Goal: Ask a question: Seek information or help from site administrators or community

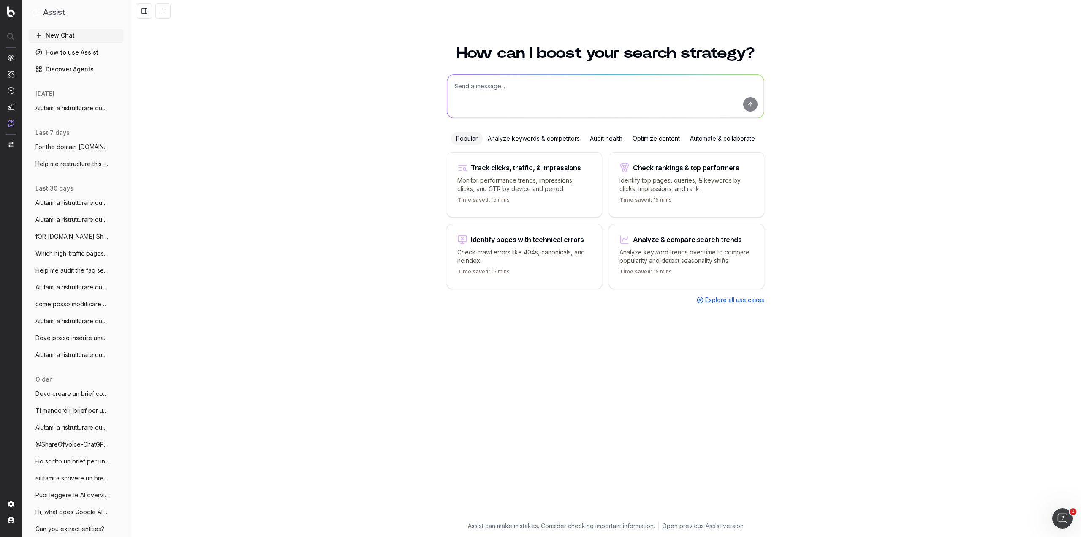
click at [80, 160] on span "Help me restructure this article so that" at bounding box center [72, 164] width 74 height 8
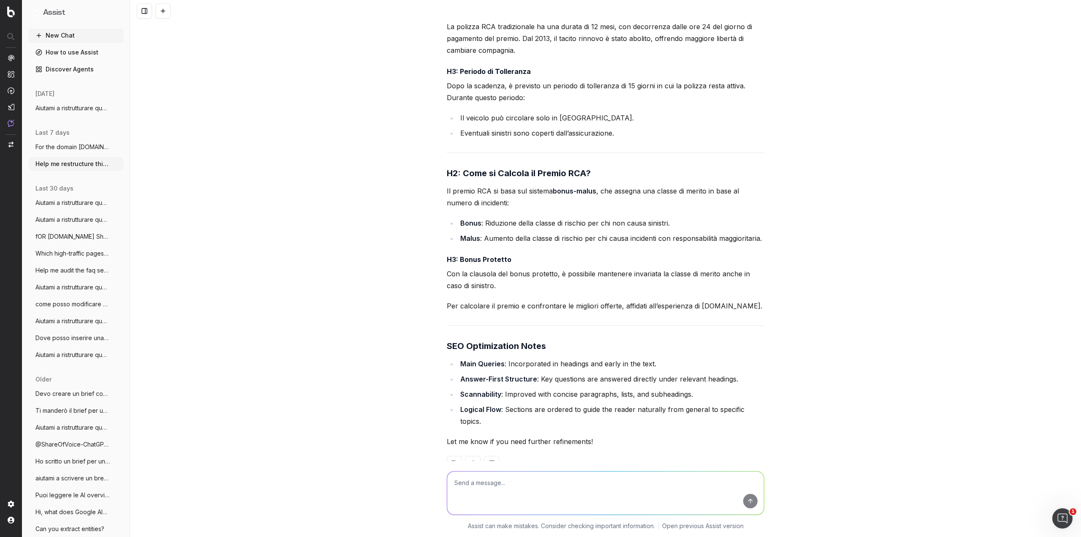
click at [71, 108] on span "Aiutami a ristrutturare questo articolo" at bounding box center [72, 108] width 74 height 8
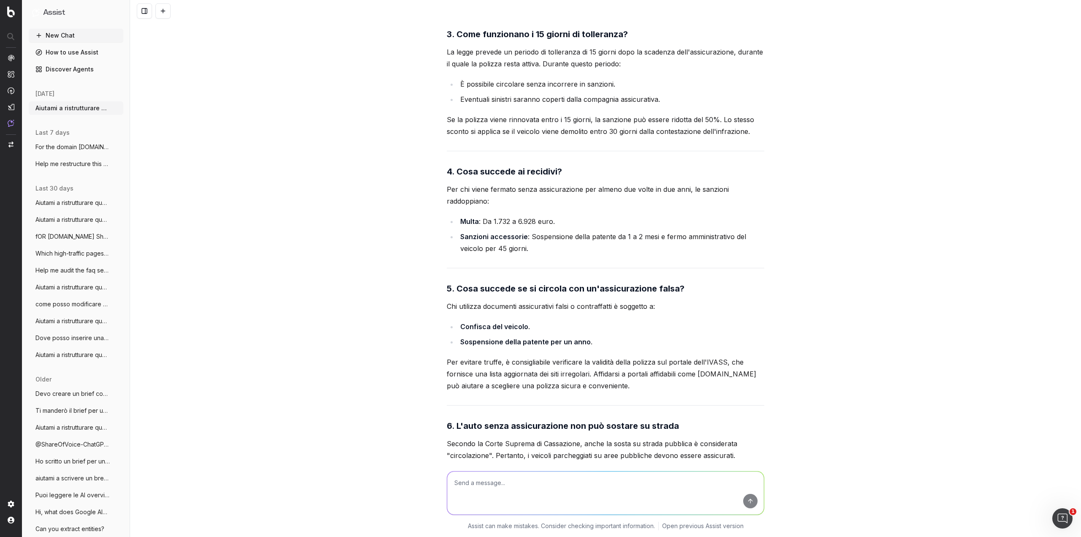
scroll to position [4511, 0]
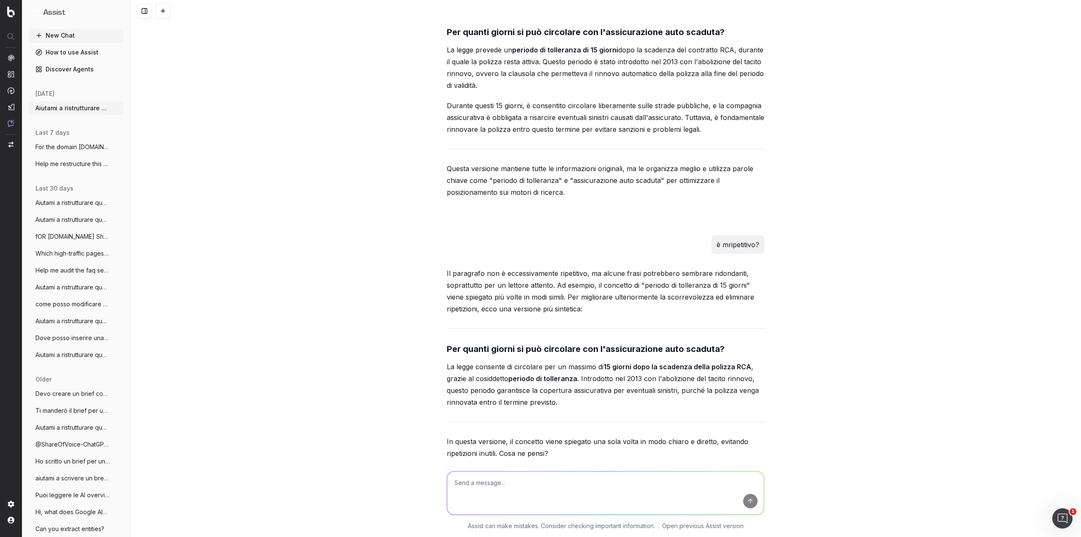
click at [73, 147] on span "For the domain tariffe.segugio.it identi" at bounding box center [72, 147] width 74 height 8
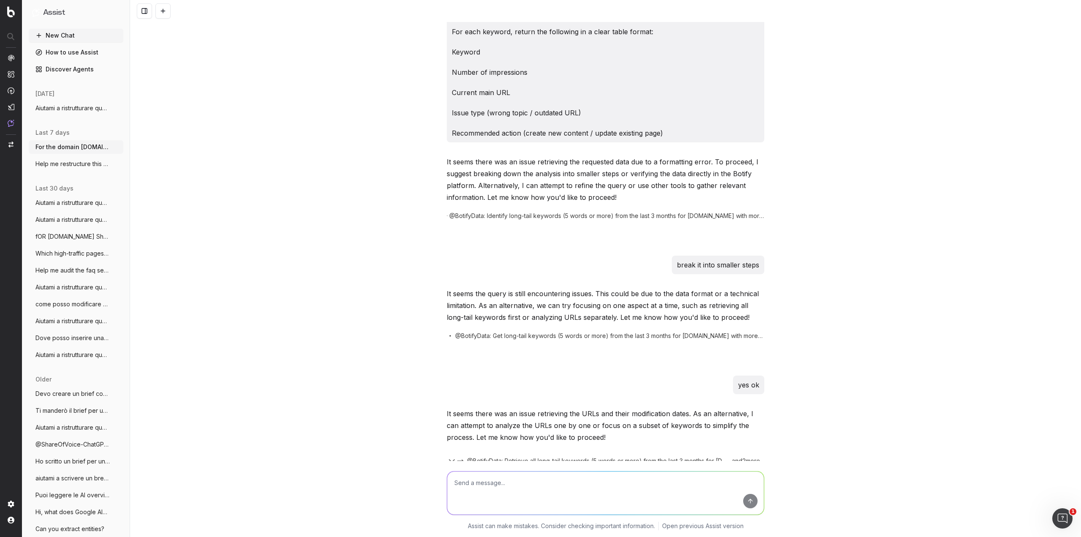
scroll to position [93, 0]
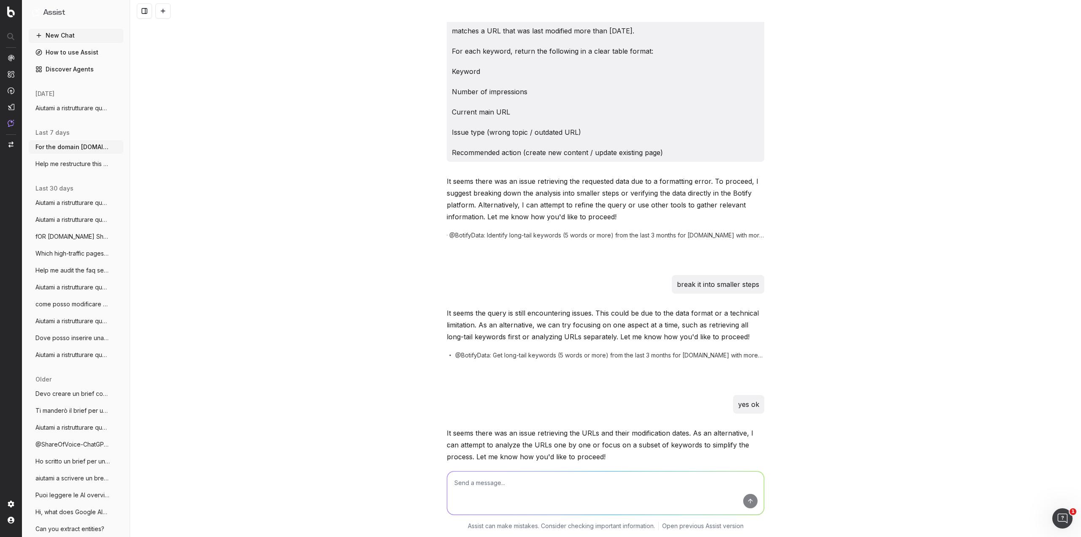
click at [8, 13] on img at bounding box center [11, 11] width 8 height 11
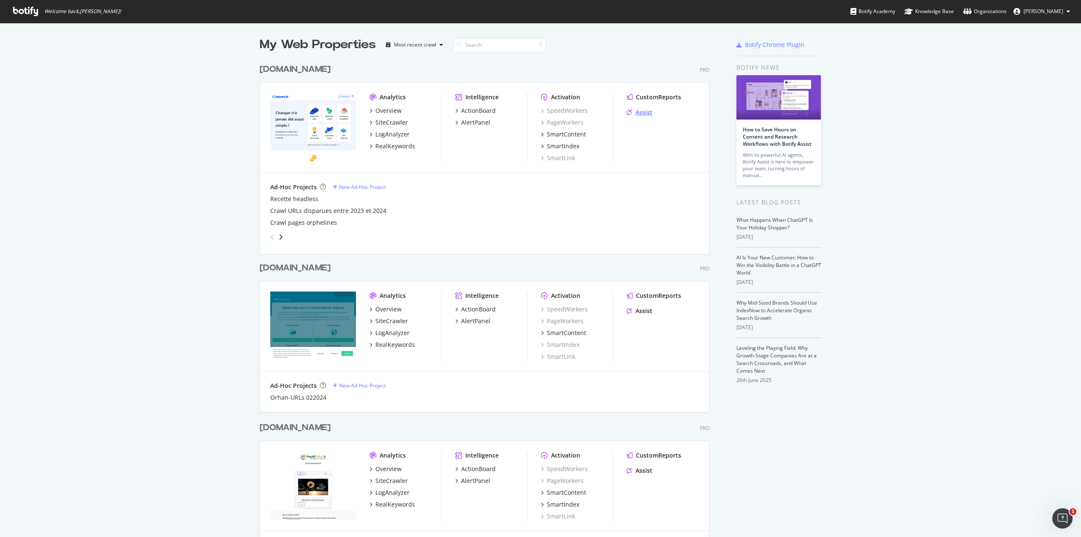
click at [638, 112] on div "Assist" at bounding box center [643, 112] width 17 height 8
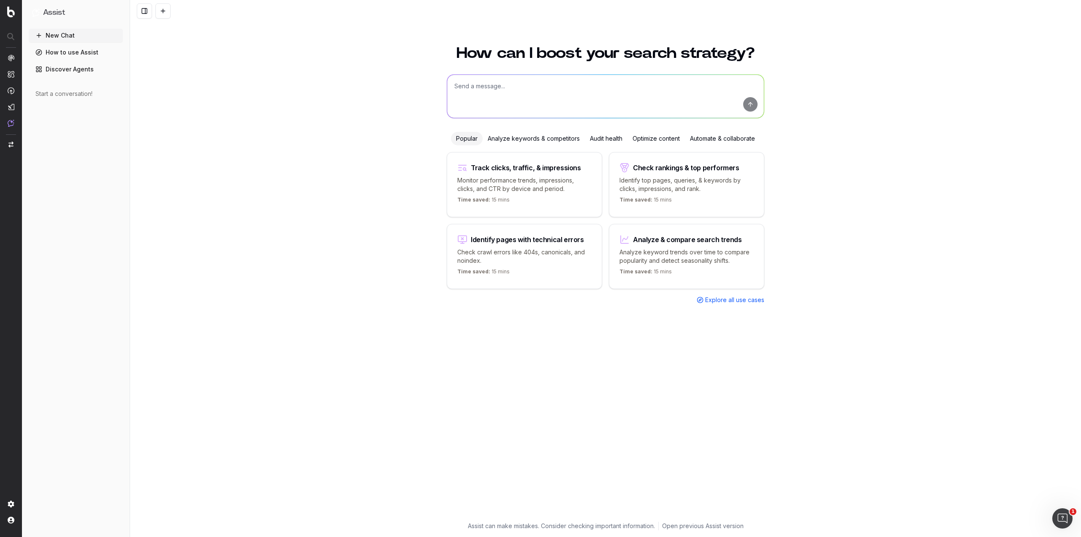
click at [605, 90] on textarea at bounding box center [605, 96] width 317 height 43
click at [618, 86] on textarea "Hi, I need your help with this task:" at bounding box center [605, 96] width 317 height 43
click at [619, 87] on textarea "Hi, I need your help with this task:" at bounding box center [605, 96] width 317 height 43
drag, startPoint x: 170, startPoint y: 133, endPoint x: 239, endPoint y: 118, distance: 70.0
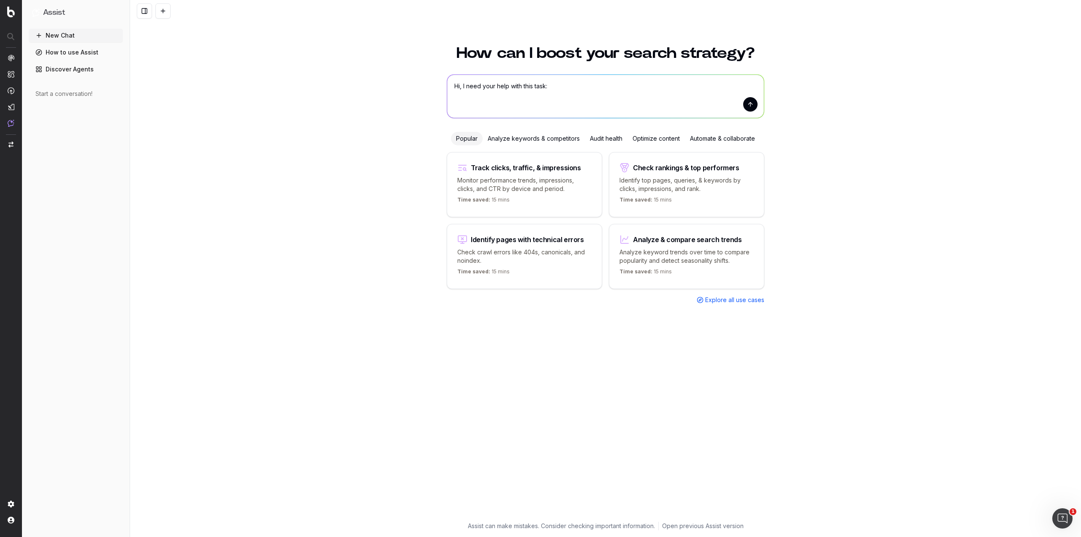
click at [170, 133] on div "How can I boost your search strategy? Hi, I need your help with this task: Hi, …" at bounding box center [605, 285] width 951 height 501
drag, startPoint x: 588, startPoint y: 83, endPoint x: 781, endPoint y: 135, distance: 199.8
click at [351, 75] on div "How can I boost your search strategy? Hi, I need your help with this task: Hi, …" at bounding box center [605, 285] width 951 height 501
paste textarea "Loremips dol sit amet conse://adi.elitse.do/eiusmodte-inci/ utla etd magn aliqu…"
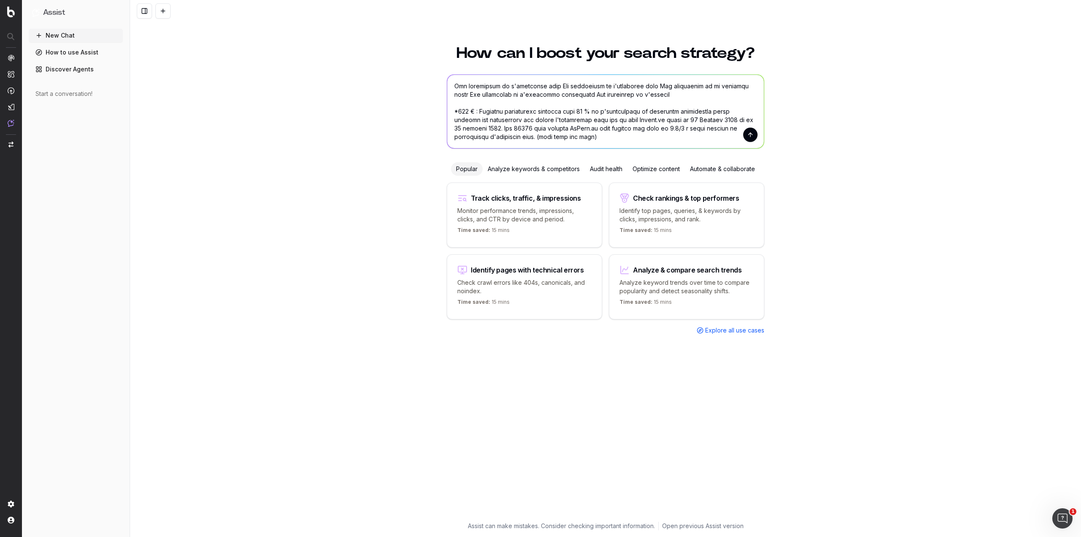
type textarea "Lo, I dolo sita cons adip elit sedd: Eiusmodt inc utl etdo magna://ali.enimad.m…"
click at [750, 138] on button "submit" at bounding box center [750, 134] width 14 height 14
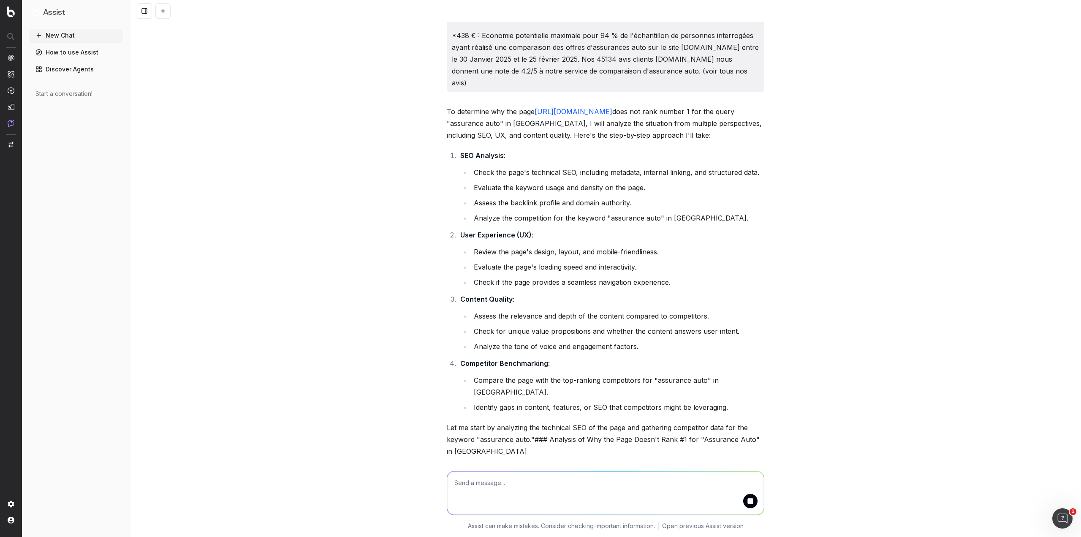
scroll to position [3926, 0]
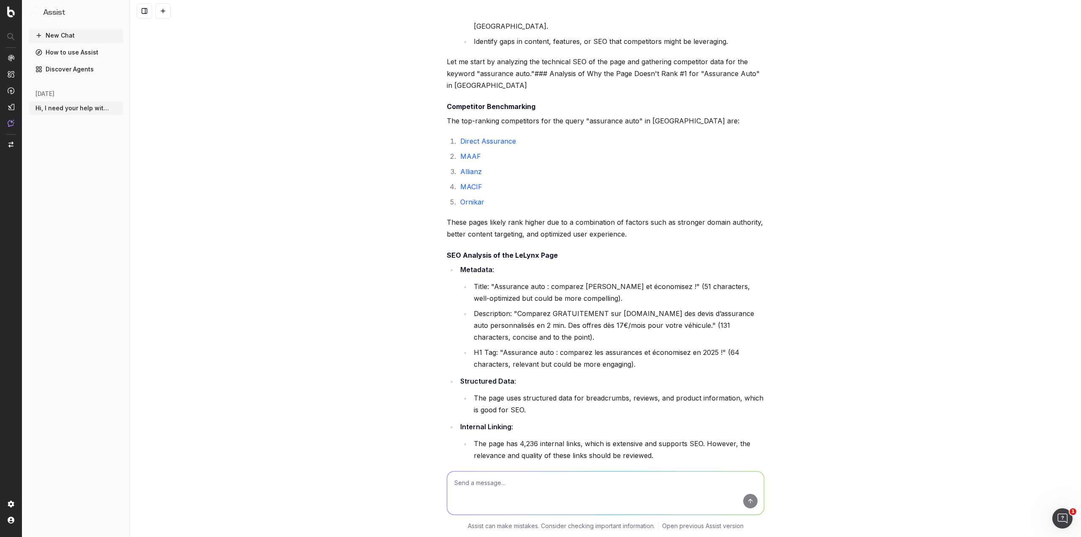
scroll to position [4306, 0]
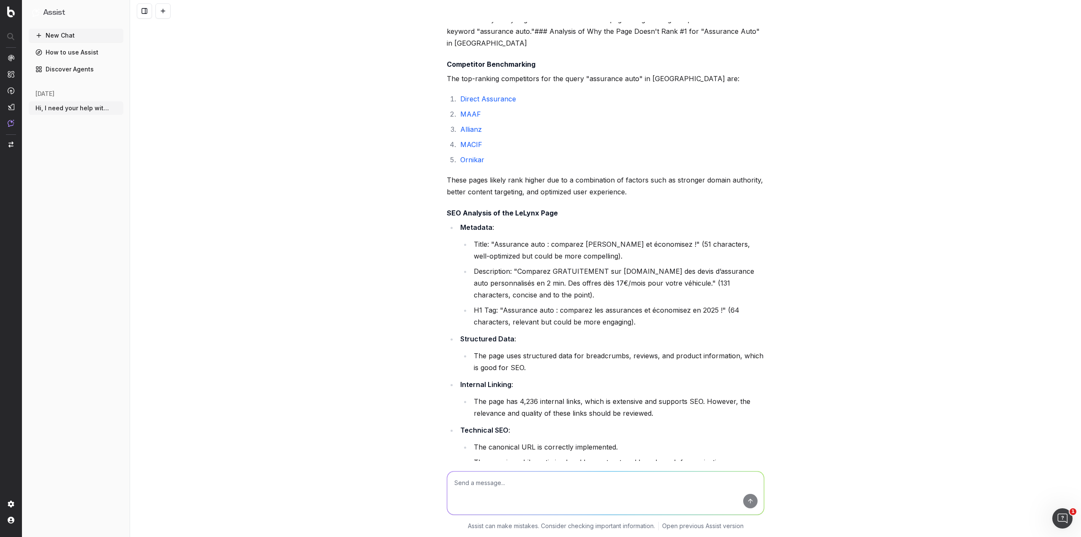
click at [675, 483] on icon at bounding box center [675, 483] width 1 height 1
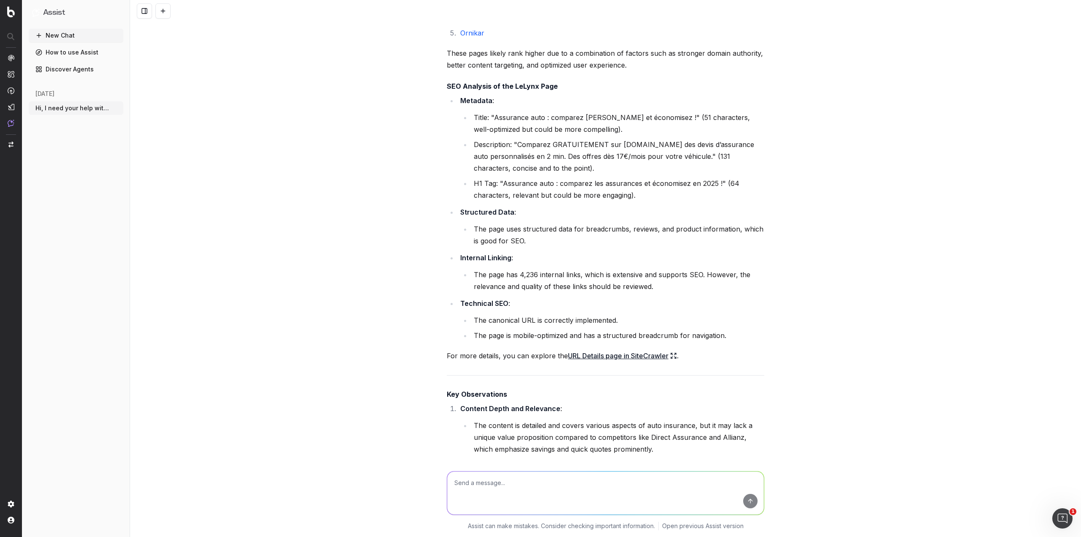
scroll to position [4475, 0]
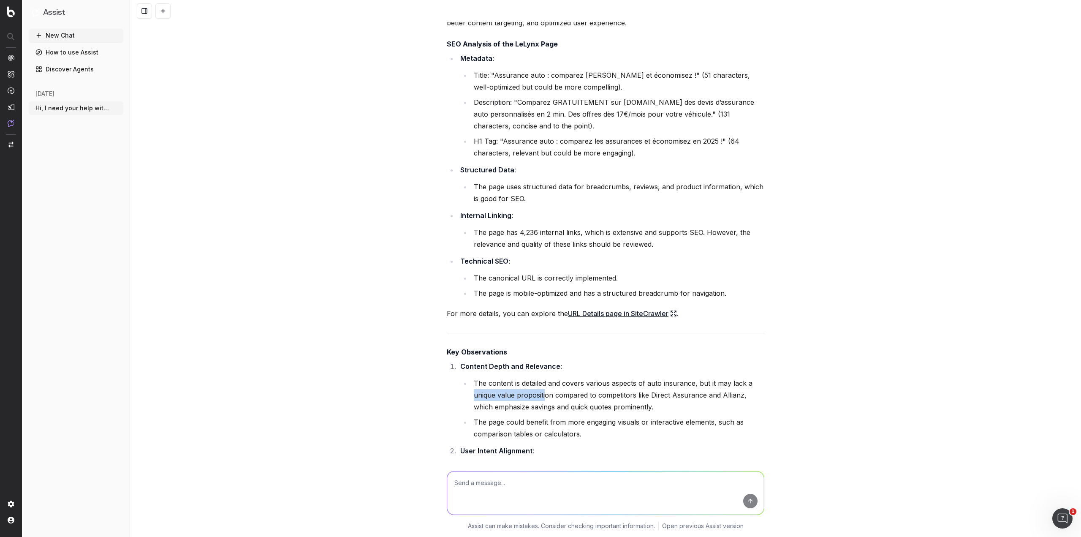
drag, startPoint x: 469, startPoint y: 289, endPoint x: 542, endPoint y: 292, distance: 72.3
click at [542, 377] on li "The content is detailed and covers various aspects of auto insurance, but it ma…" at bounding box center [617, 394] width 293 height 35
click at [548, 377] on li "The content is detailed and covers various aspects of auto insurance, but it ma…" at bounding box center [617, 394] width 293 height 35
drag, startPoint x: 548, startPoint y: 288, endPoint x: 467, endPoint y: 288, distance: 81.1
click at [467, 377] on ul "The content is detailed and covers various aspects of auto insurance, but it ma…" at bounding box center [612, 408] width 304 height 62
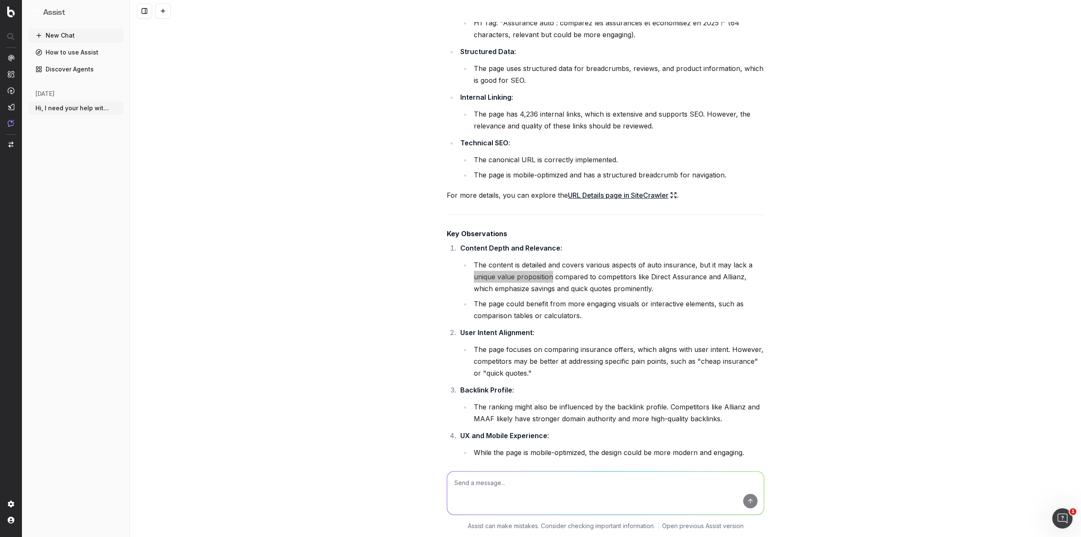
scroll to position [4589, 0]
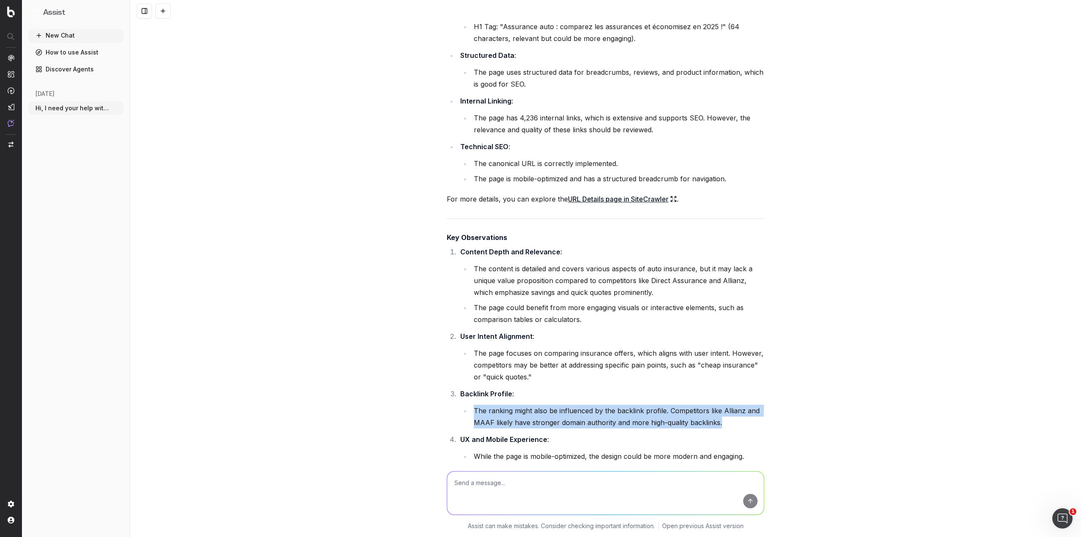
drag, startPoint x: 472, startPoint y: 300, endPoint x: 719, endPoint y: 314, distance: 248.2
click at [719, 404] on li "The ranking might also be influenced by the backlink profile. Competitors like …" at bounding box center [617, 416] width 293 height 24
click at [721, 404] on li "The ranking might also be influenced by the backlink profile. Competitors like …" at bounding box center [617, 416] width 293 height 24
drag, startPoint x: 721, startPoint y: 315, endPoint x: 664, endPoint y: 306, distance: 57.3
click at [664, 404] on li "The ranking might also be influenced by the backlink profile. Competitors like …" at bounding box center [617, 416] width 293 height 24
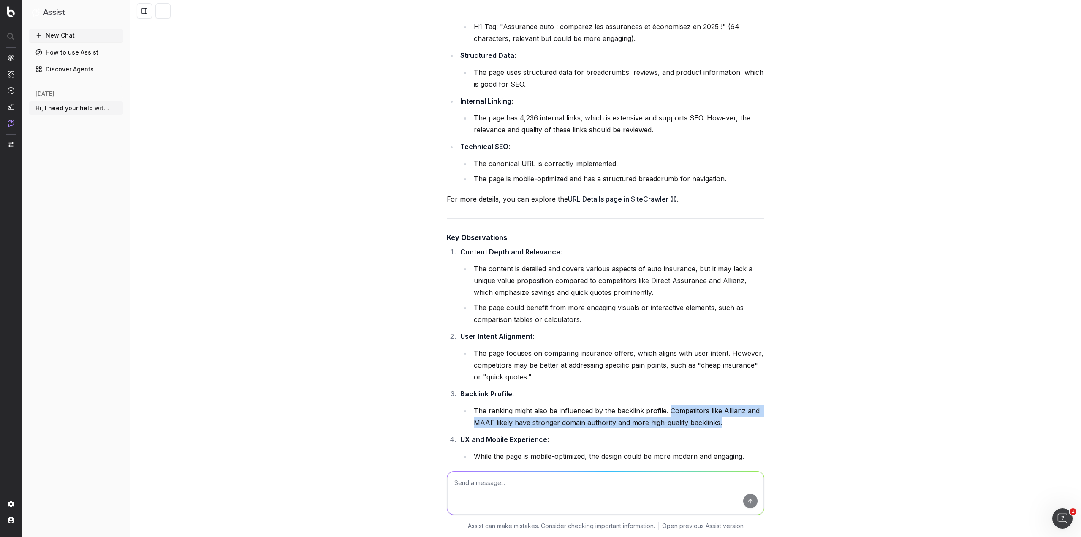
copy li "Competitors like Allianz and MAAF likely have stronger domain authority and mor…"
click at [654, 480] on textarea at bounding box center [605, 492] width 317 height 43
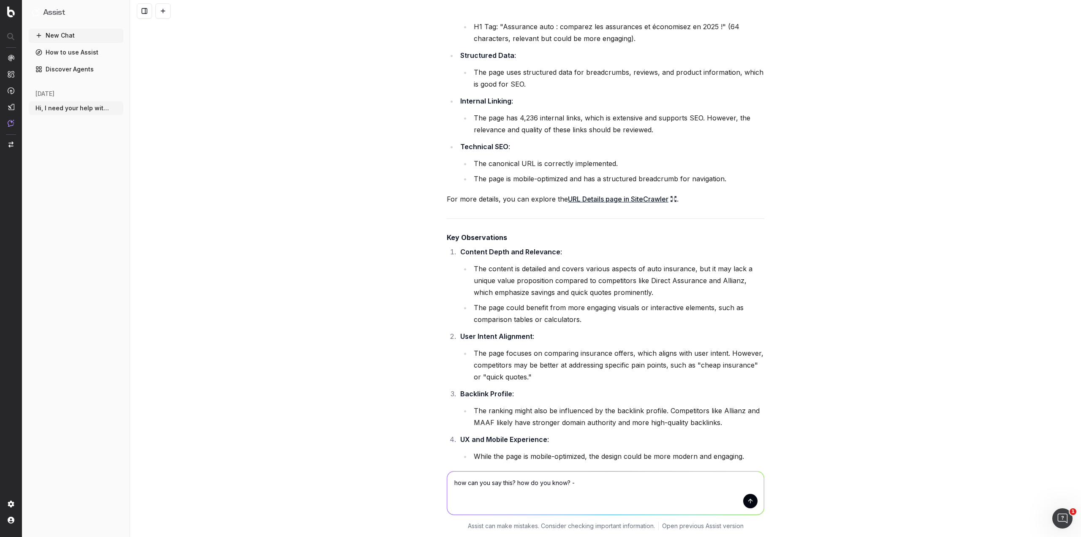
paste textarea "Competitors like Allianz and MAAF likely have stronger domain authority and mor…"
type textarea "how can you say this? how do you know? - Competitors like Allianz and MAAF like…"
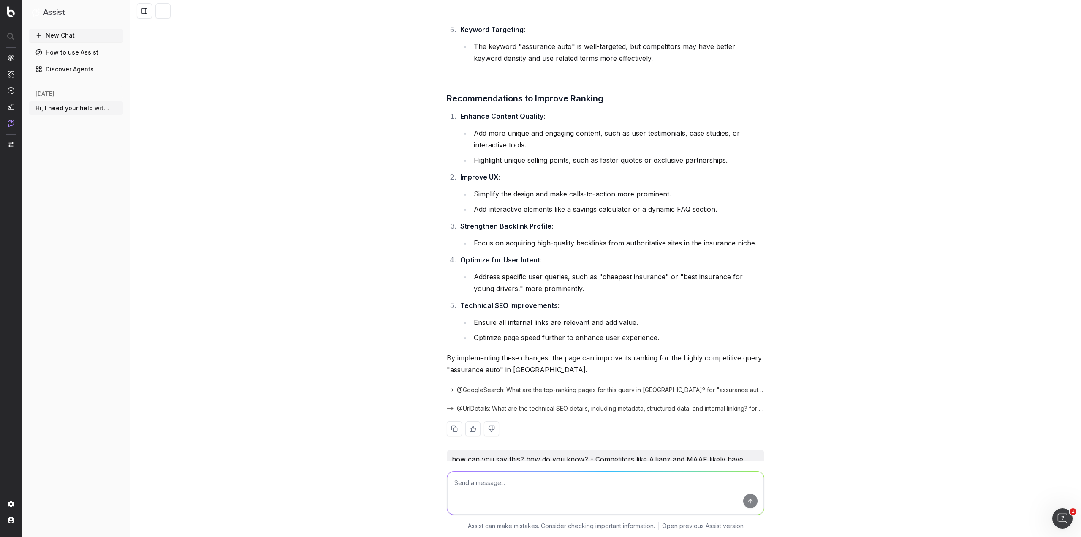
scroll to position [5084, 0]
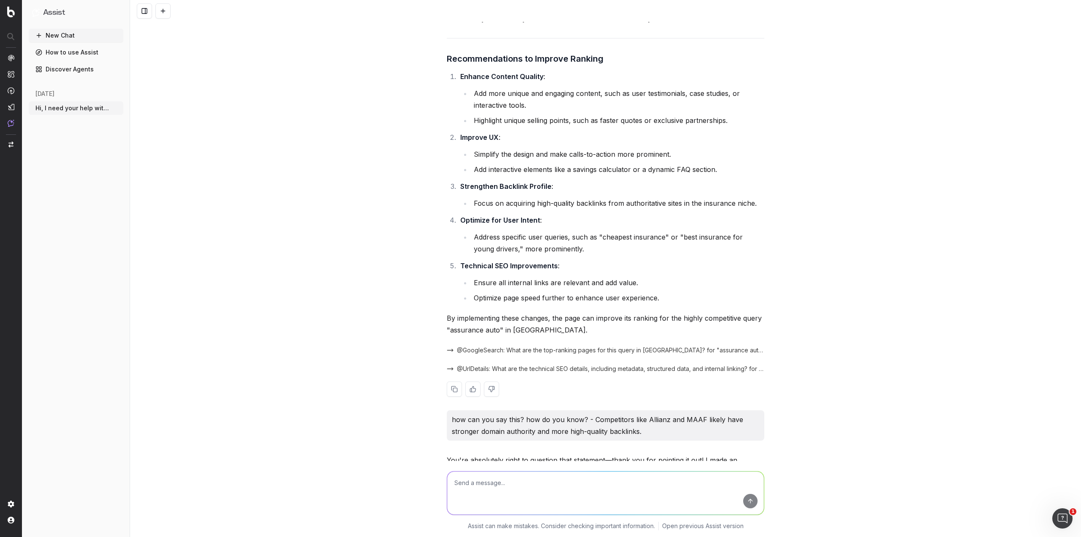
click at [482, 364] on span "@UrlDetails: What are the technical SEO details, including metadata, structured…" at bounding box center [610, 368] width 307 height 8
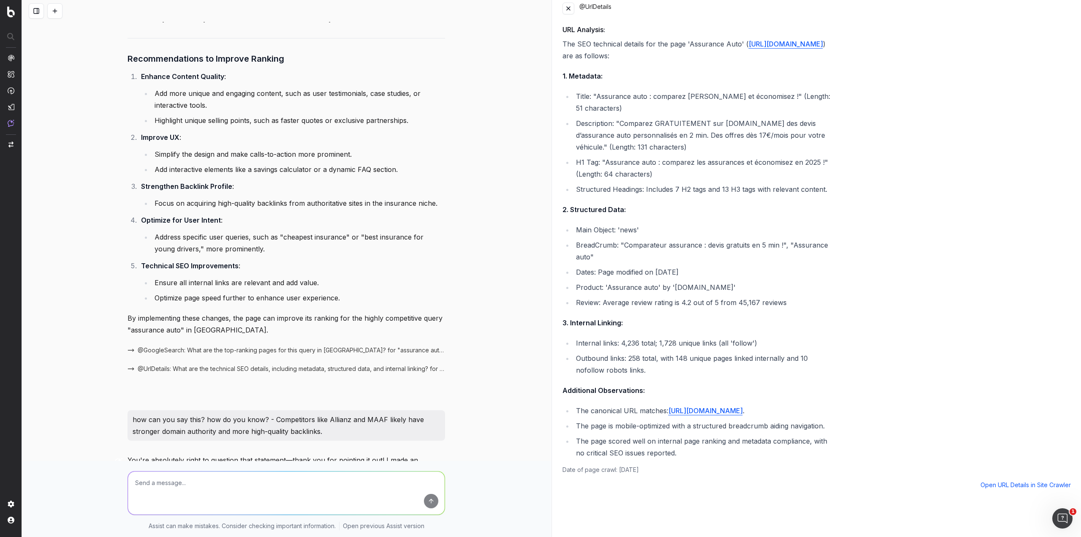
scroll to position [0, 0]
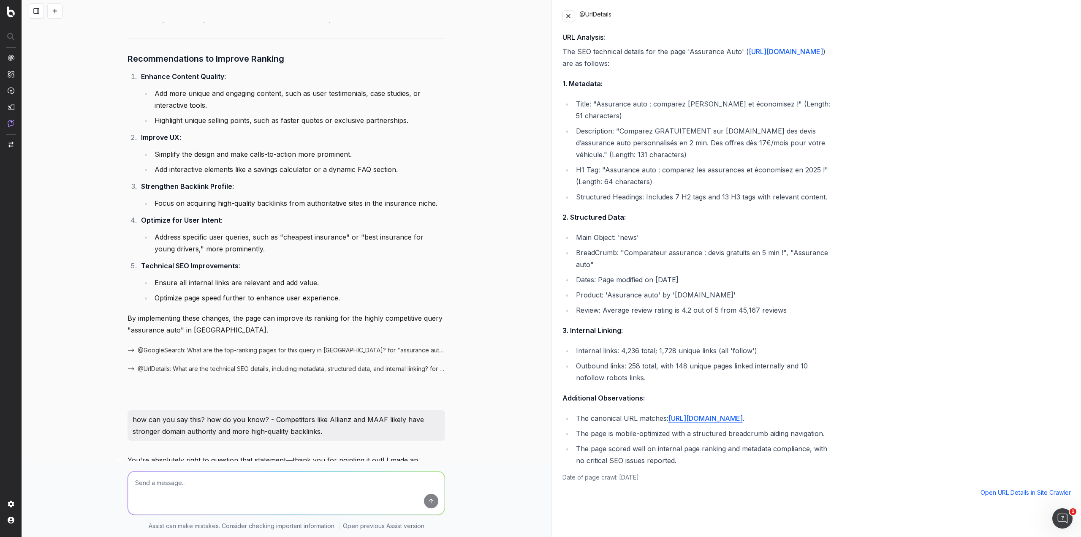
click at [569, 19] on button at bounding box center [568, 16] width 12 height 12
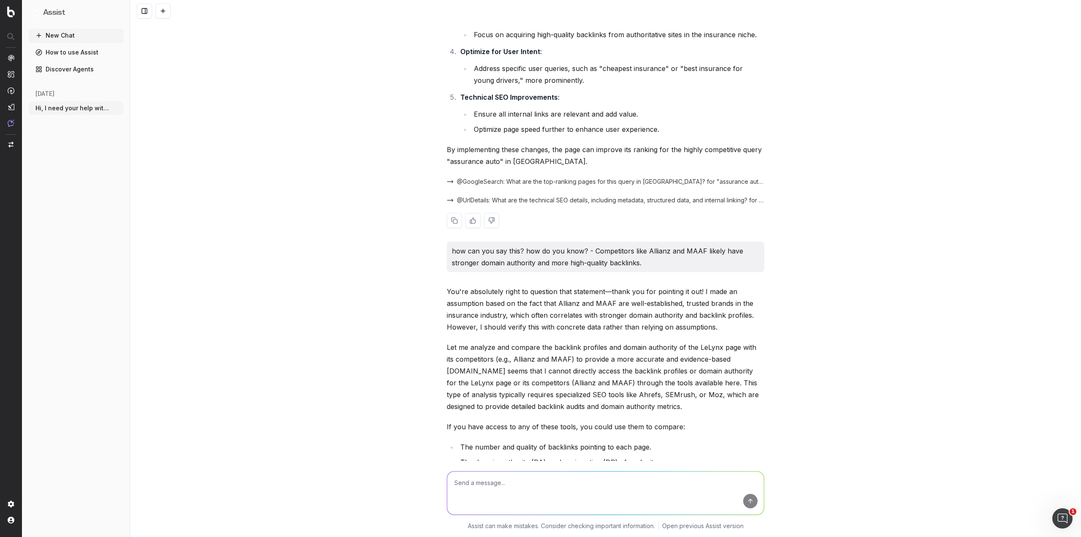
scroll to position [5253, 0]
click at [596, 528] on span "@GoogleSearch: What is the backlink profile and domain authority of this page c…" at bounding box center [599, 532] width 265 height 8
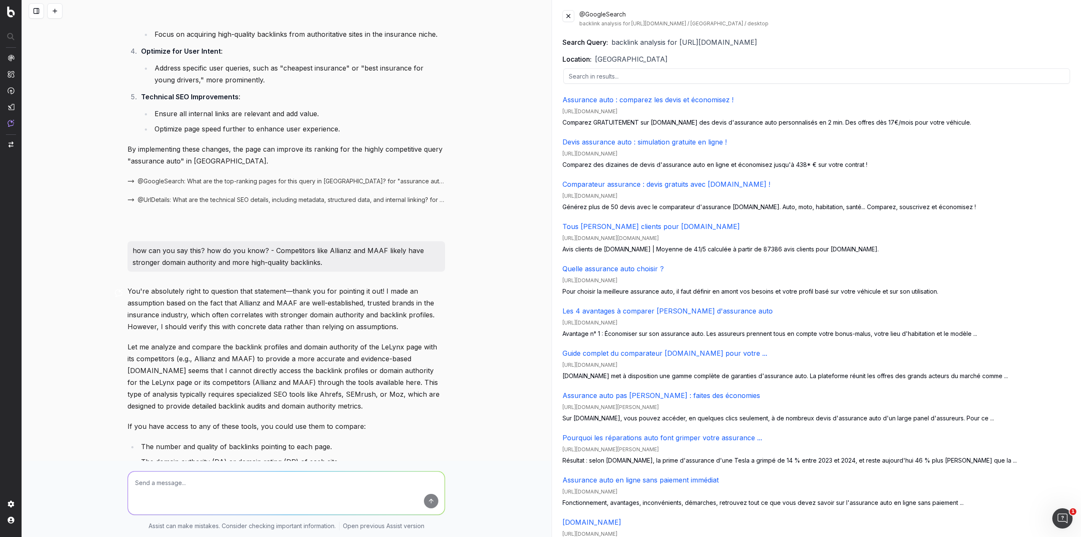
click at [571, 16] on button at bounding box center [568, 16] width 12 height 12
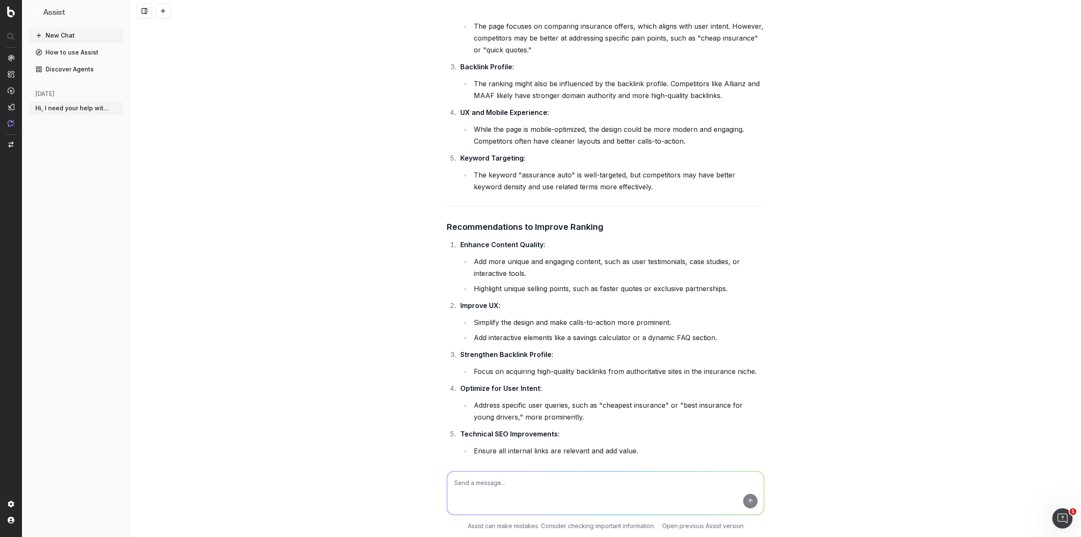
scroll to position [4915, 0]
click at [661, 476] on textarea at bounding box center [605, 492] width 317 height 43
type textarea "what about EEAT"
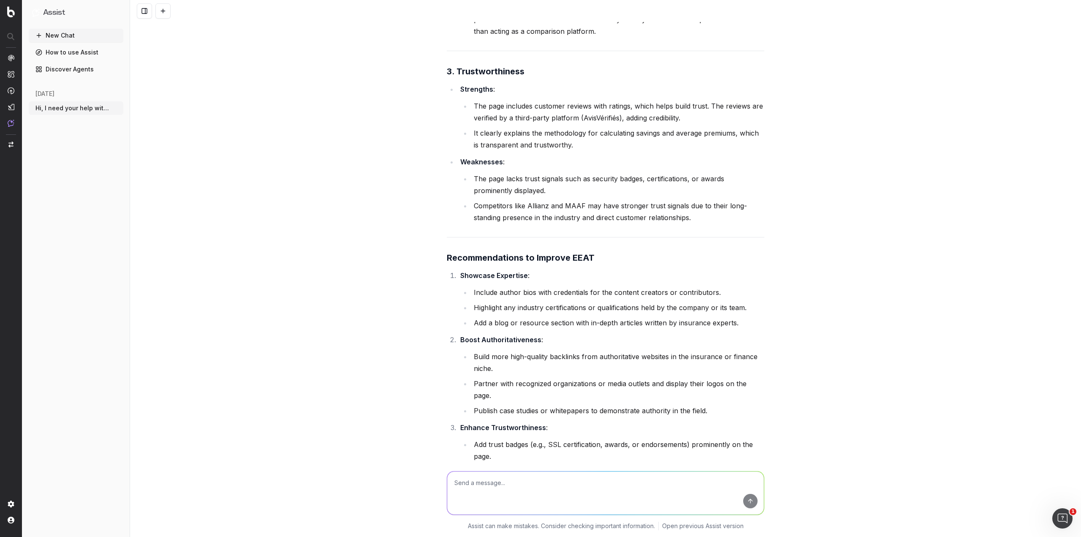
scroll to position [6299, 0]
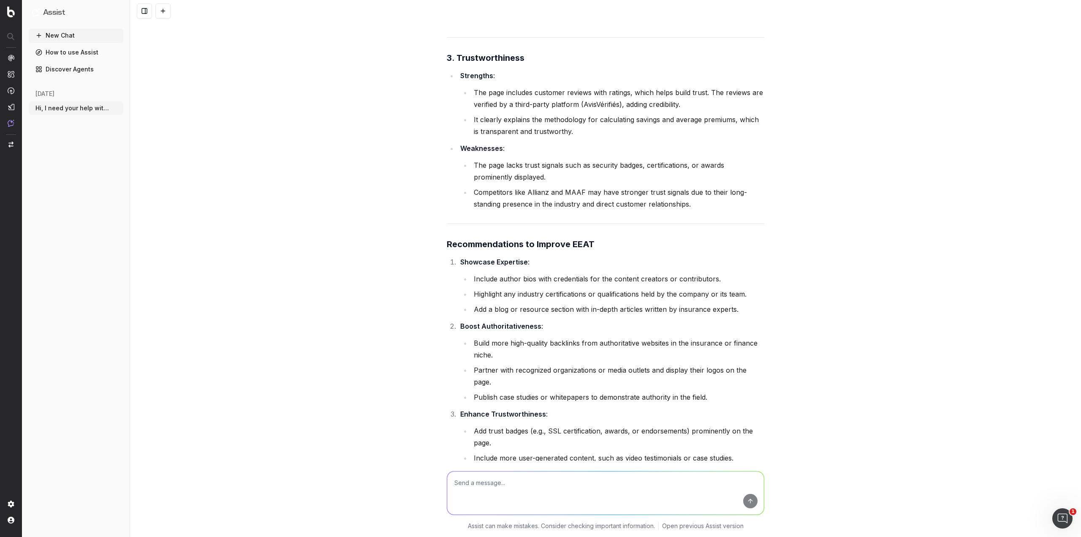
click at [489, 488] on textarea at bounding box center [605, 492] width 317 height 43
type textarea "what about the LesFurets page"
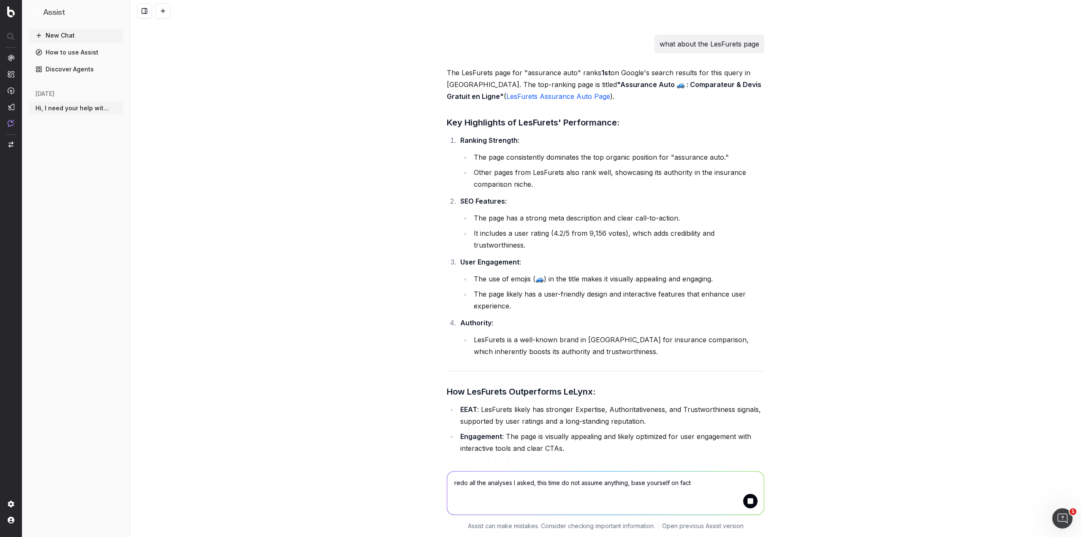
scroll to position [6872, 0]
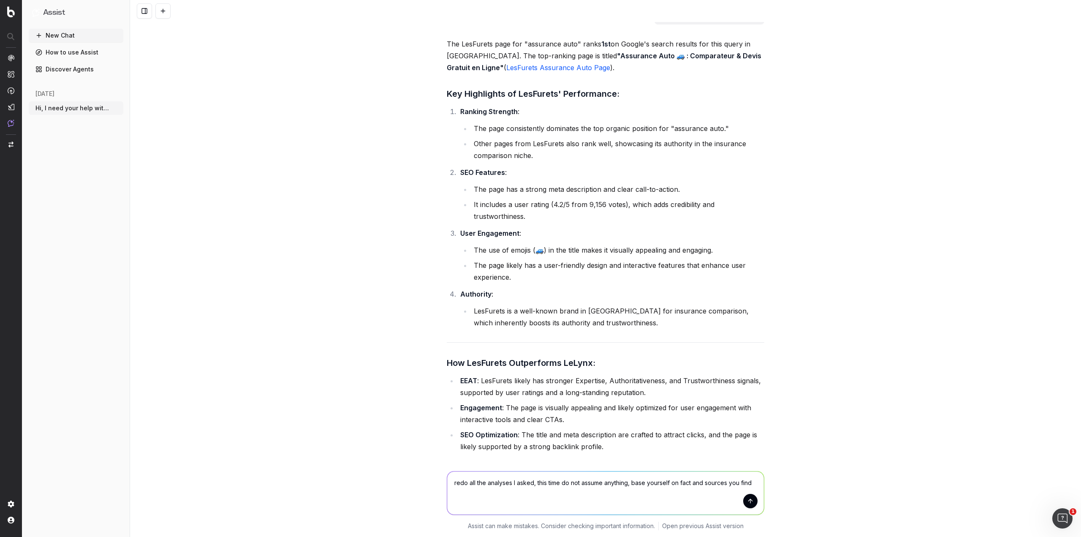
click at [688, 481] on textarea "redo all the analyses I asked, this time do not assume anything, base yourself …" at bounding box center [605, 492] width 317 height 43
type textarea "redo all the analyses I asked, this time do not assume anything, base yourself …"
click at [744, 499] on button "submit" at bounding box center [750, 501] width 14 height 14
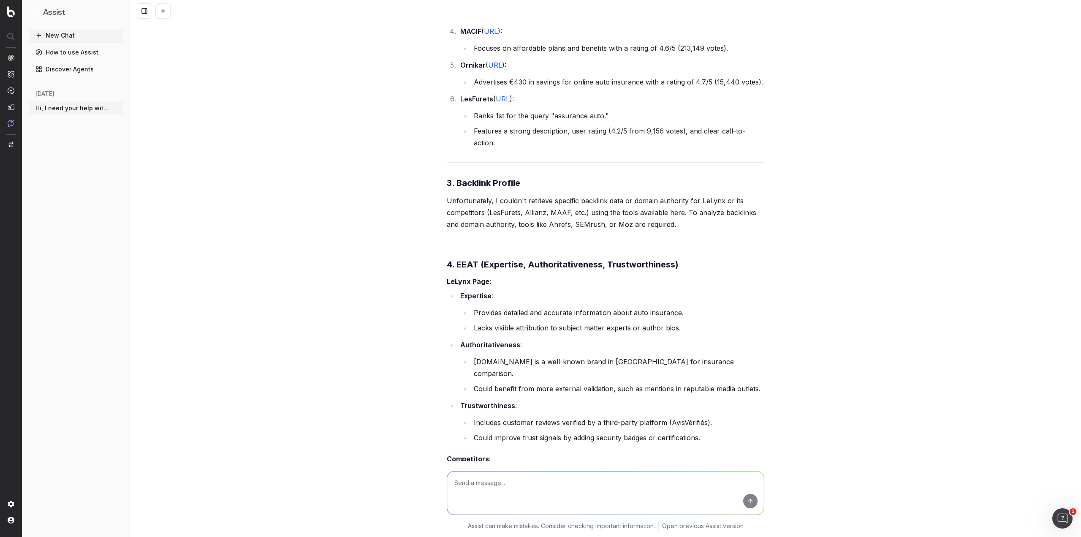
scroll to position [8254, 0]
drag, startPoint x: 472, startPoint y: 232, endPoint x: 775, endPoint y: 237, distance: 303.2
click at [775, 237] on div "Hi, I need your help with this task: Identify why the page [URL][DOMAIN_NAME] d…" at bounding box center [605, 268] width 951 height 537
copy li "Could benefit from more external validation, such as mentions in reputable medi…"
click at [650, 483] on textarea at bounding box center [605, 492] width 317 height 43
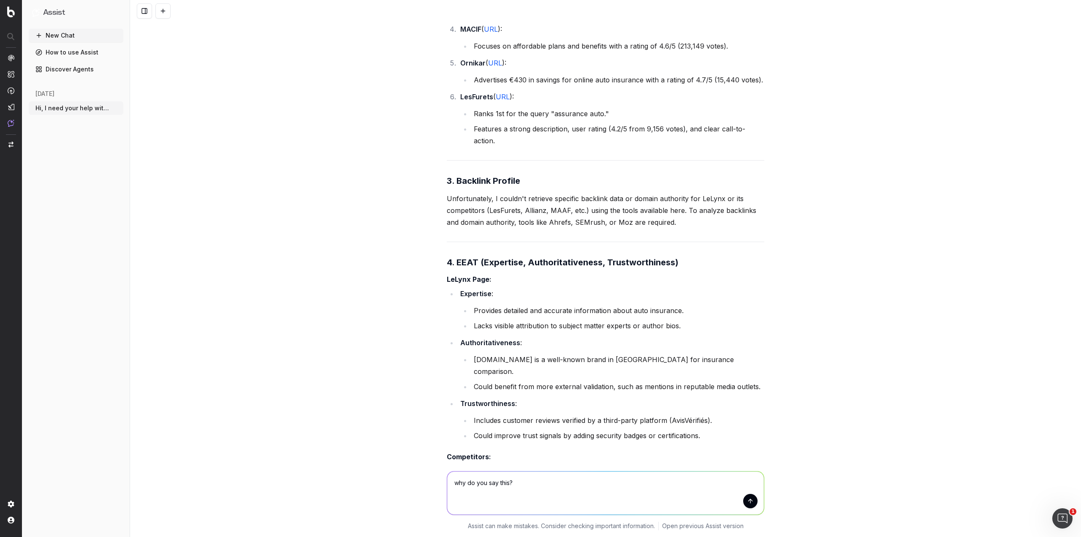
paste textarea "Could benefit from more external validation, such as mentions in reputable medi…"
type textarea "why do you say this? Could benefit from more external validation, such as menti…"
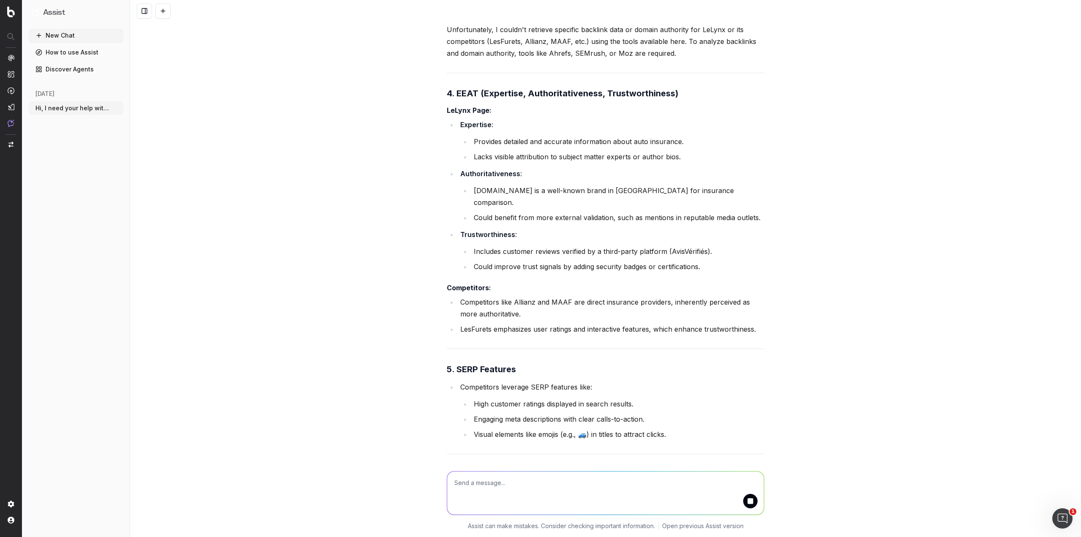
scroll to position [8465, 0]
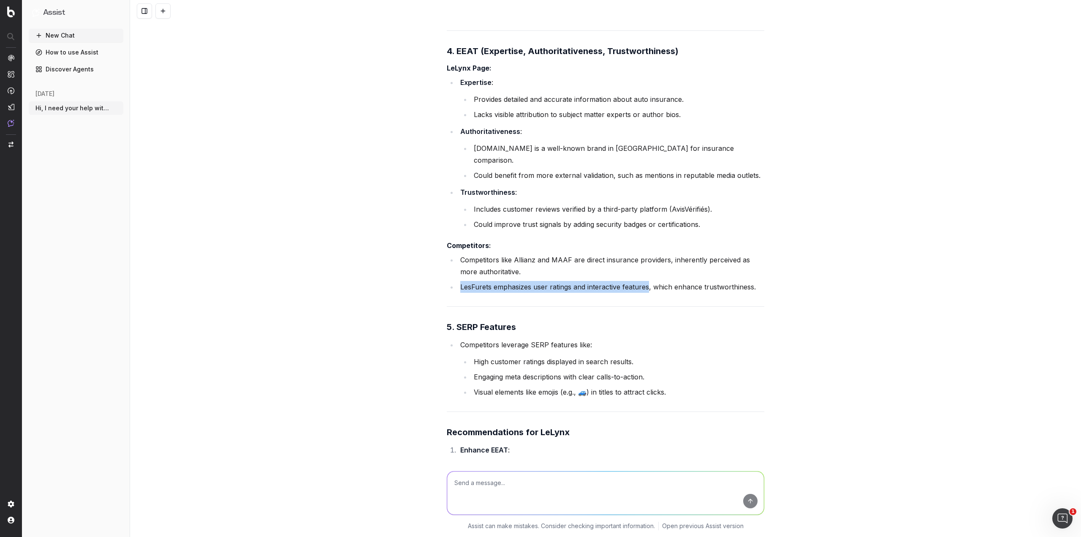
drag, startPoint x: 458, startPoint y: 131, endPoint x: 645, endPoint y: 132, distance: 187.4
click at [645, 281] on li "LesFurets emphasizes user ratings and interactive features, which enhance trust…" at bounding box center [611, 287] width 306 height 12
copy li "LesFurets emphasizes user ratings and interactive features"
click at [591, 483] on textarea at bounding box center [605, 492] width 317 height 43
paste textarea "LesFurets emphasizes user ratings and interactive features"
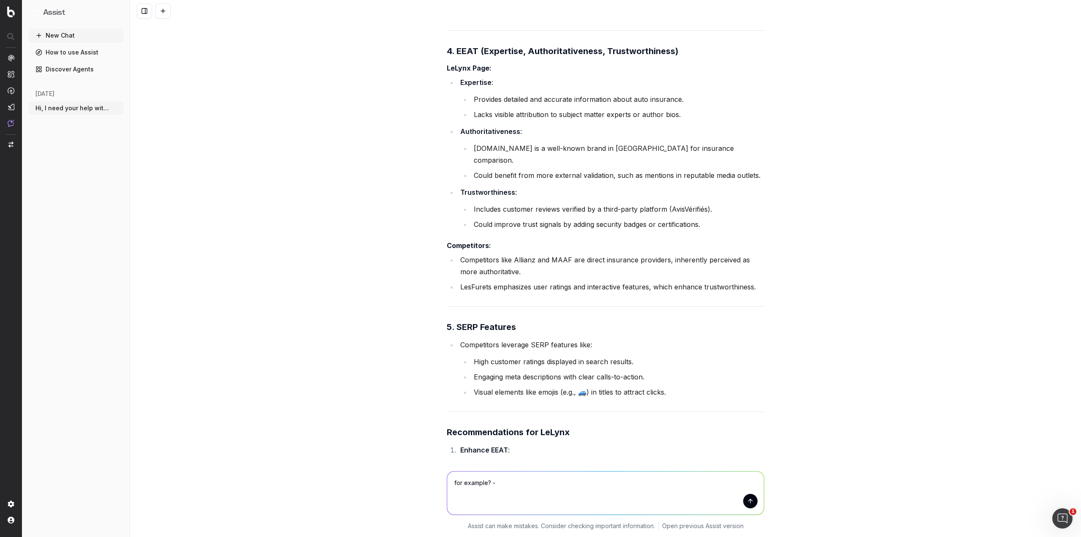
type textarea "for example? - LesFurets emphasizes user ratings and interactive features"
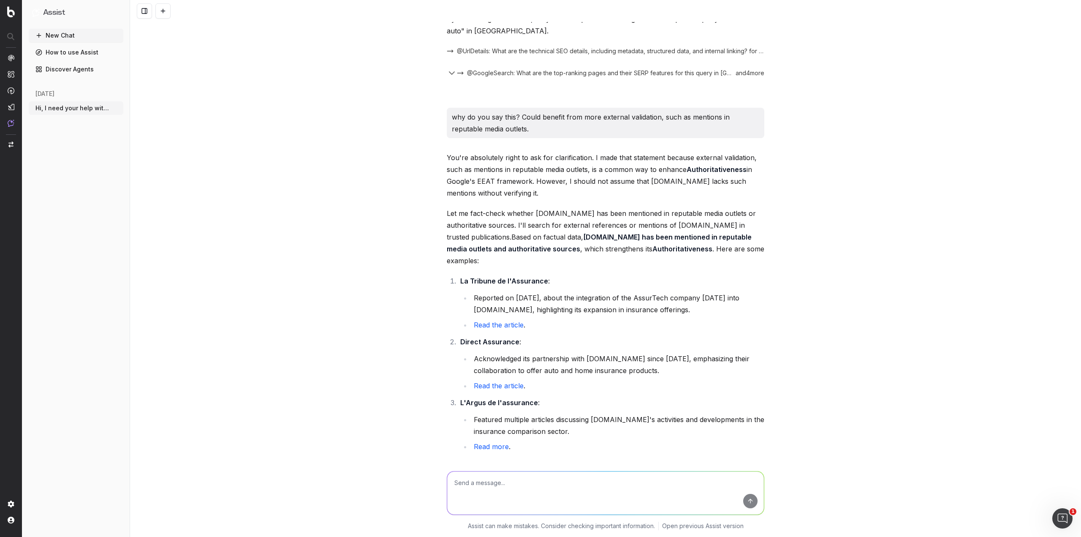
scroll to position [9141, 0]
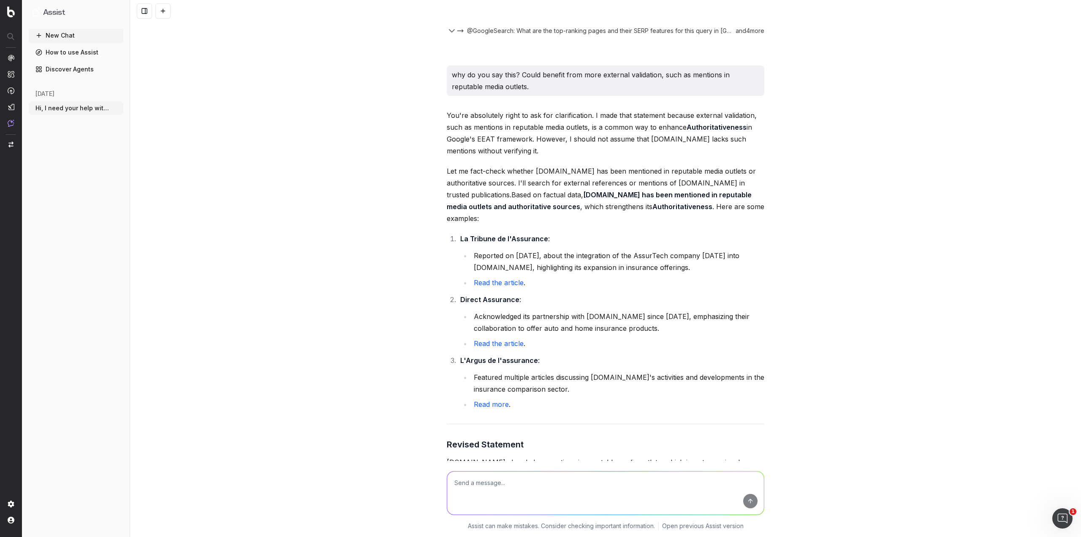
click at [605, 512] on link "SearchGPT results" at bounding box center [602, 518] width 69 height 12
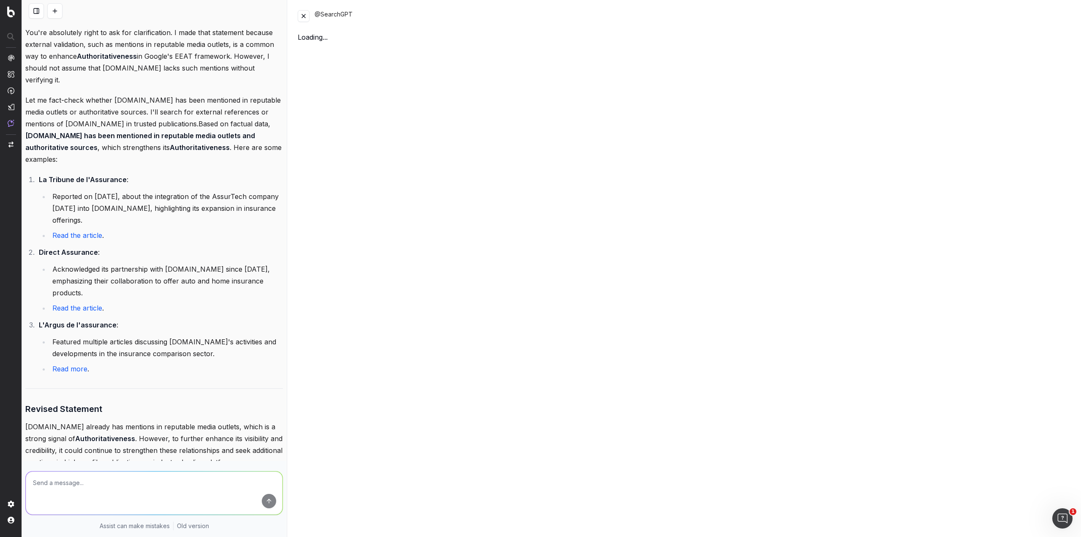
scroll to position [10429, 0]
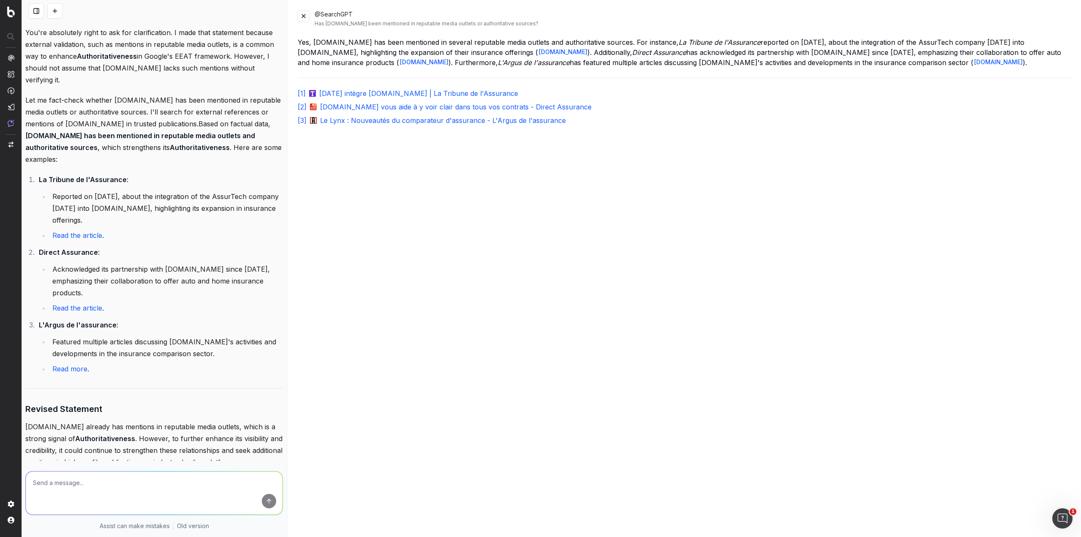
click at [300, 18] on button at bounding box center [304, 16] width 12 height 12
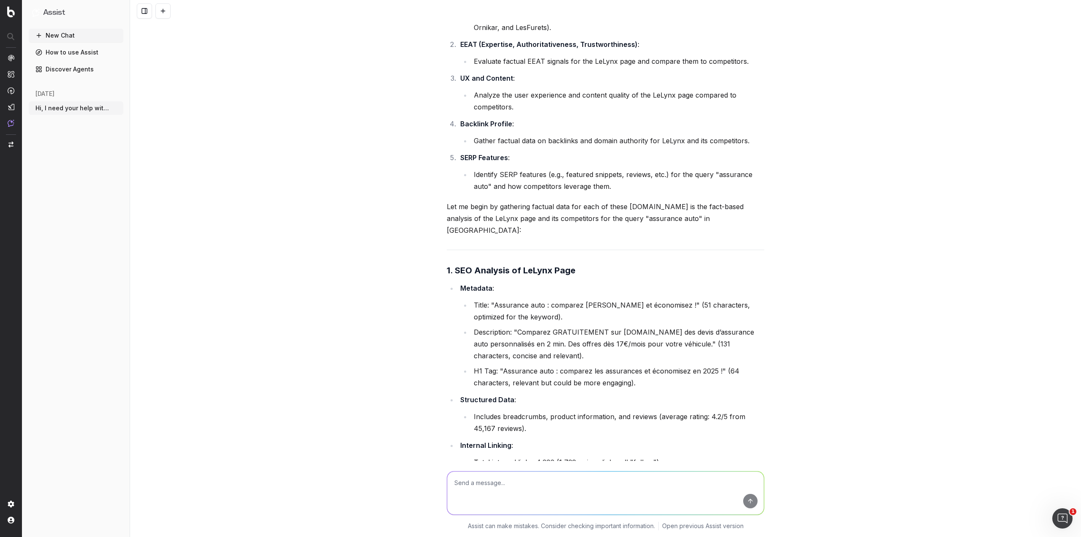
scroll to position [7540, 0]
